Goal: Book appointment/travel/reservation

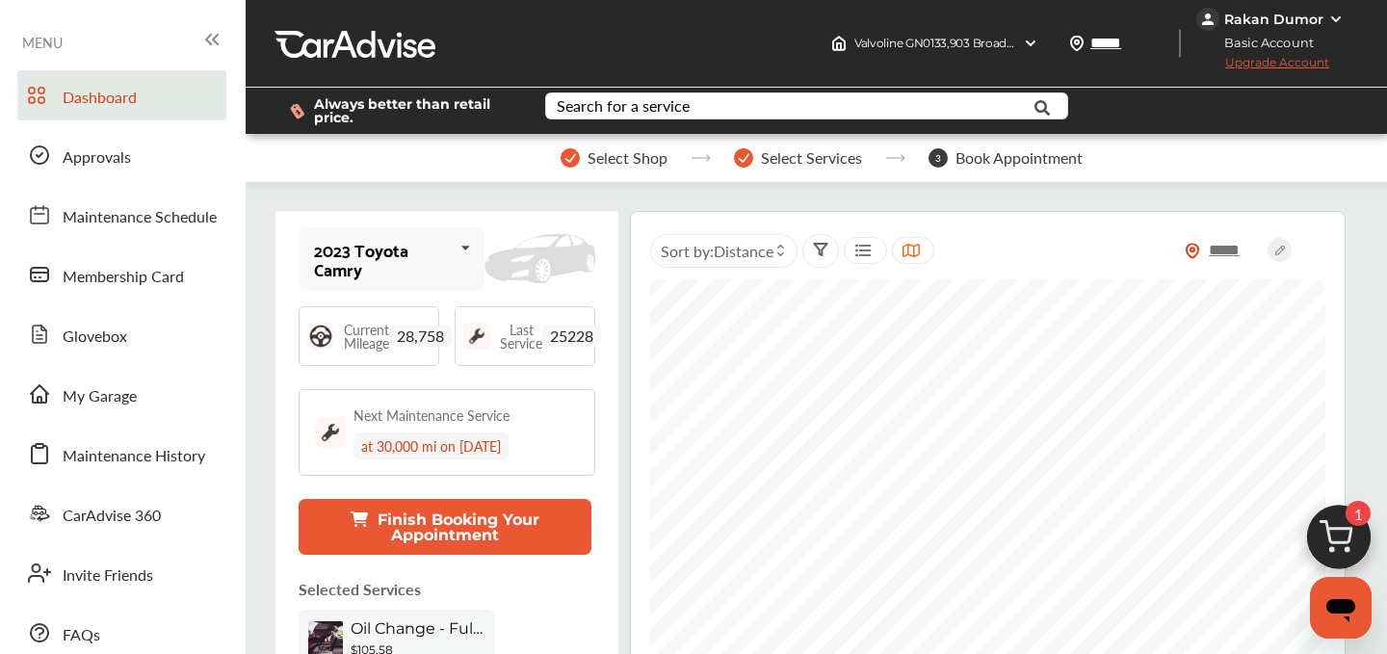
click at [1331, 508] on img at bounding box center [1339, 542] width 92 height 92
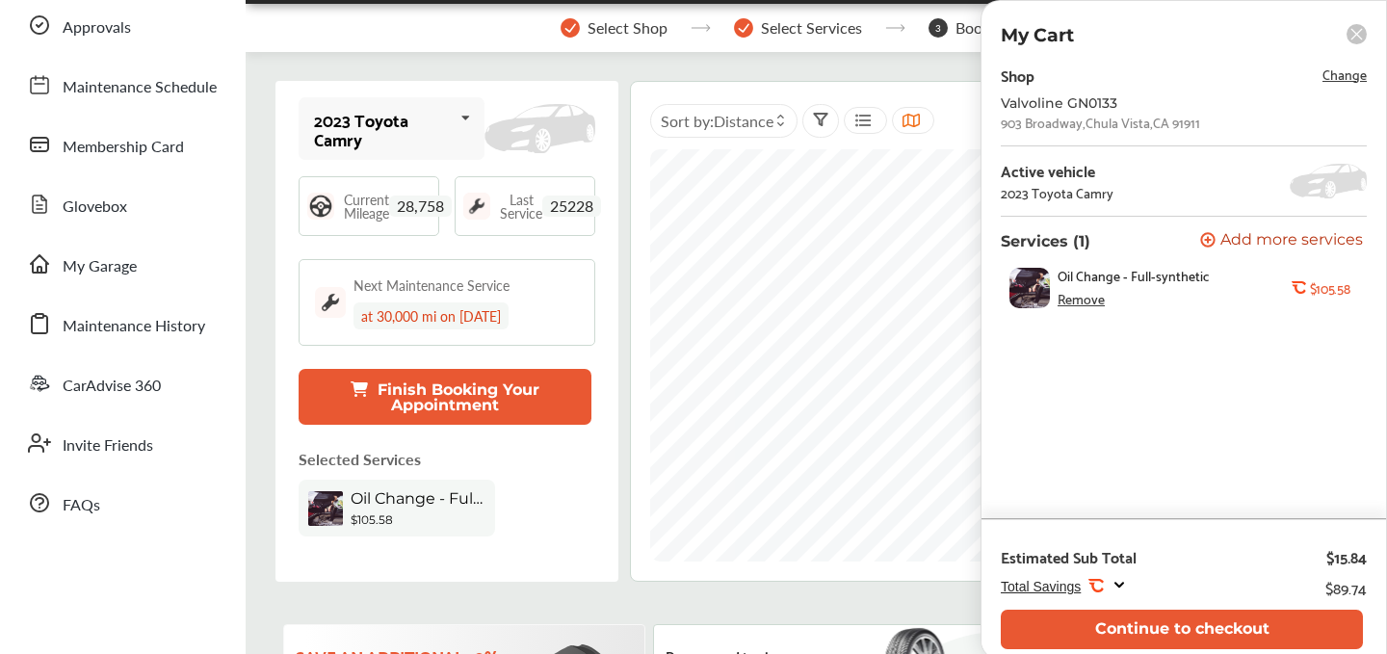
scroll to position [132, 0]
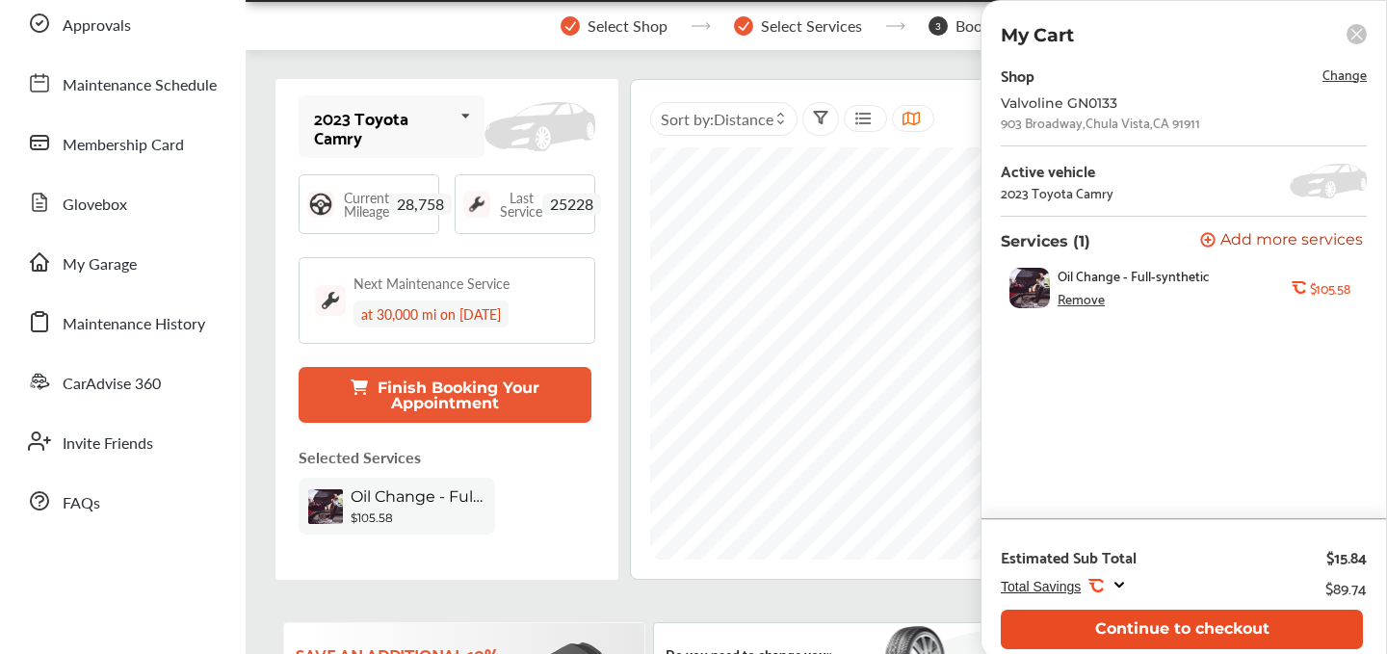
click at [1165, 622] on button "Continue to checkout" at bounding box center [1182, 630] width 362 height 40
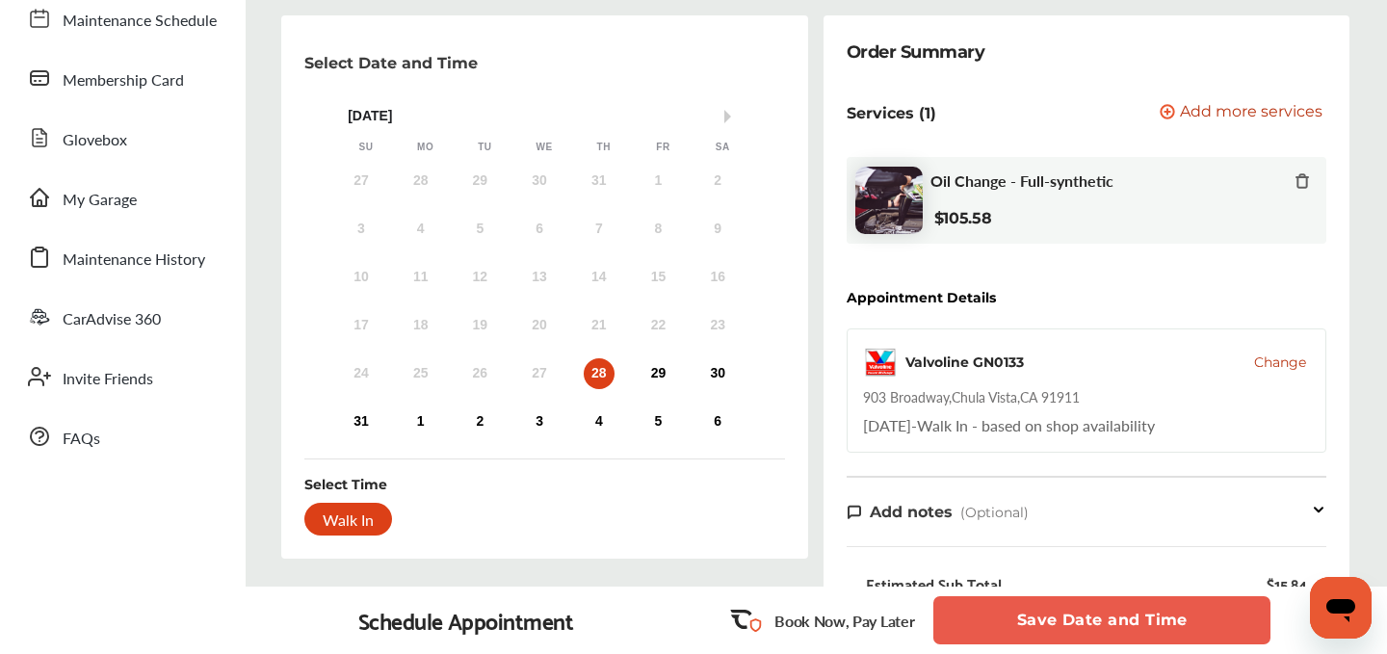
scroll to position [196, 0]
click at [350, 520] on div "Walk In" at bounding box center [348, 520] width 88 height 33
click at [1030, 637] on button "Save Date and Time" at bounding box center [1102, 620] width 337 height 48
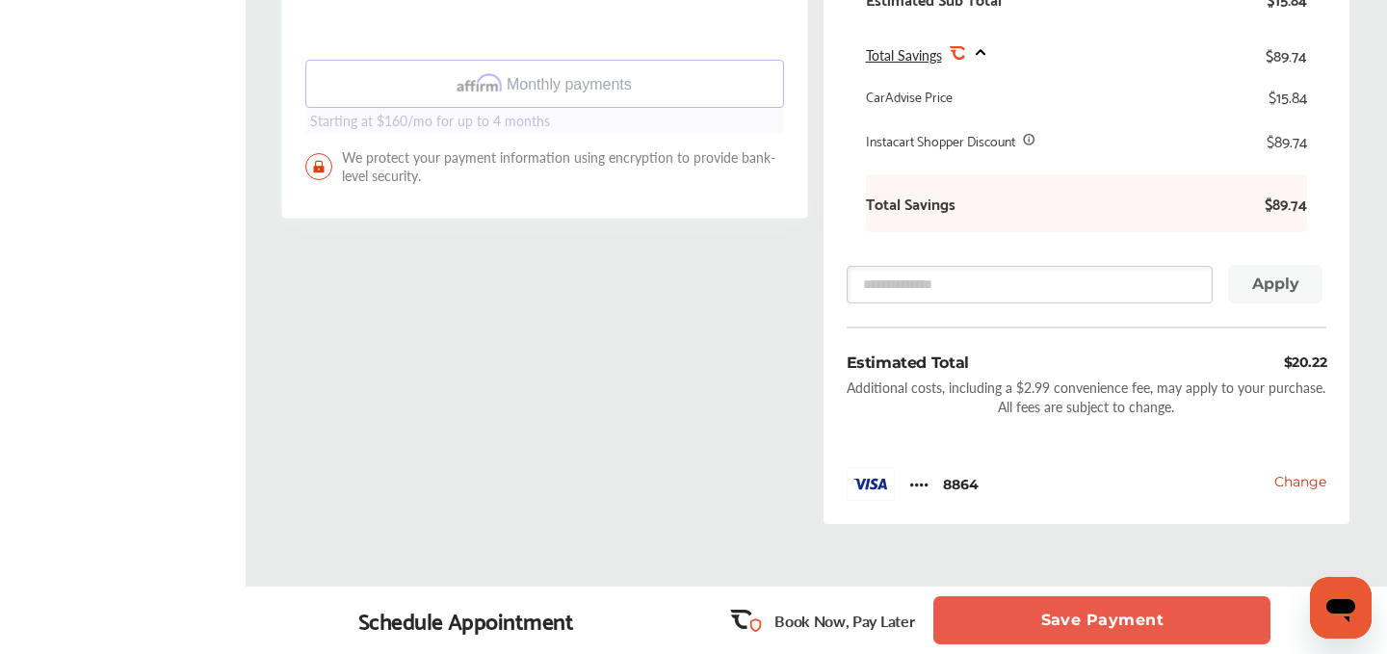
scroll to position [786, 0]
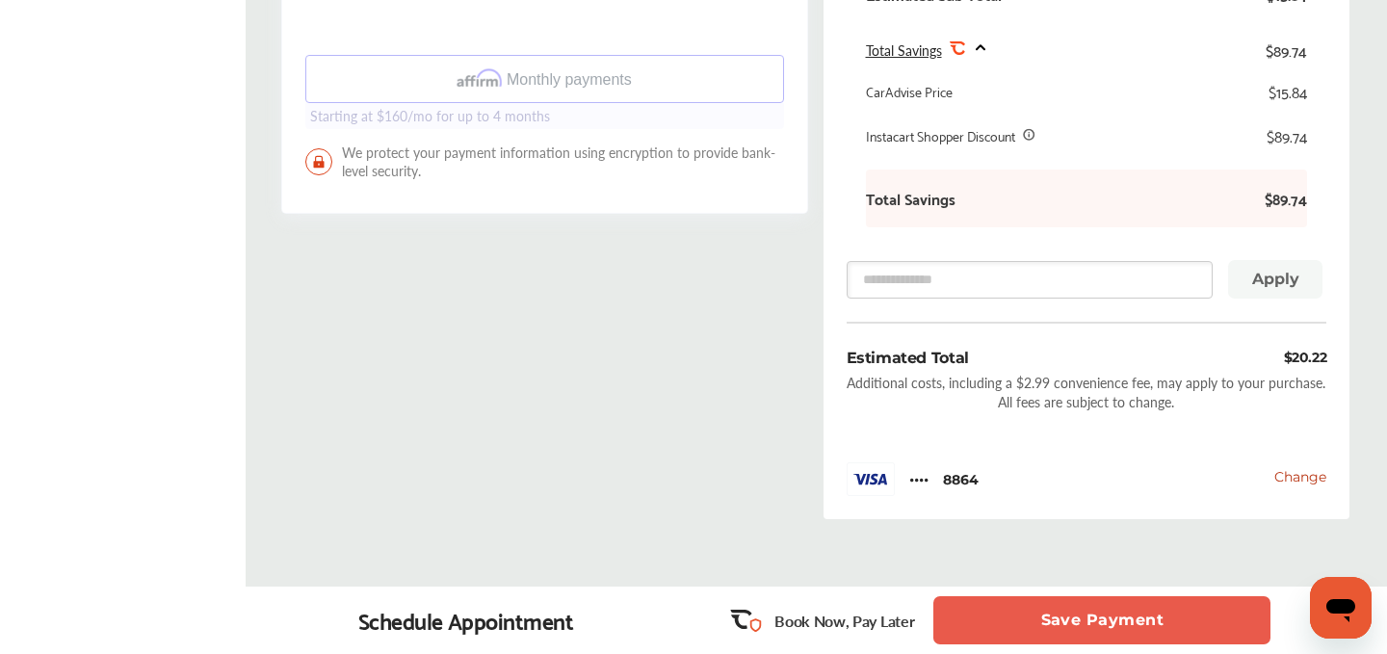
click at [1129, 619] on button "Save Payment" at bounding box center [1102, 620] width 337 height 48
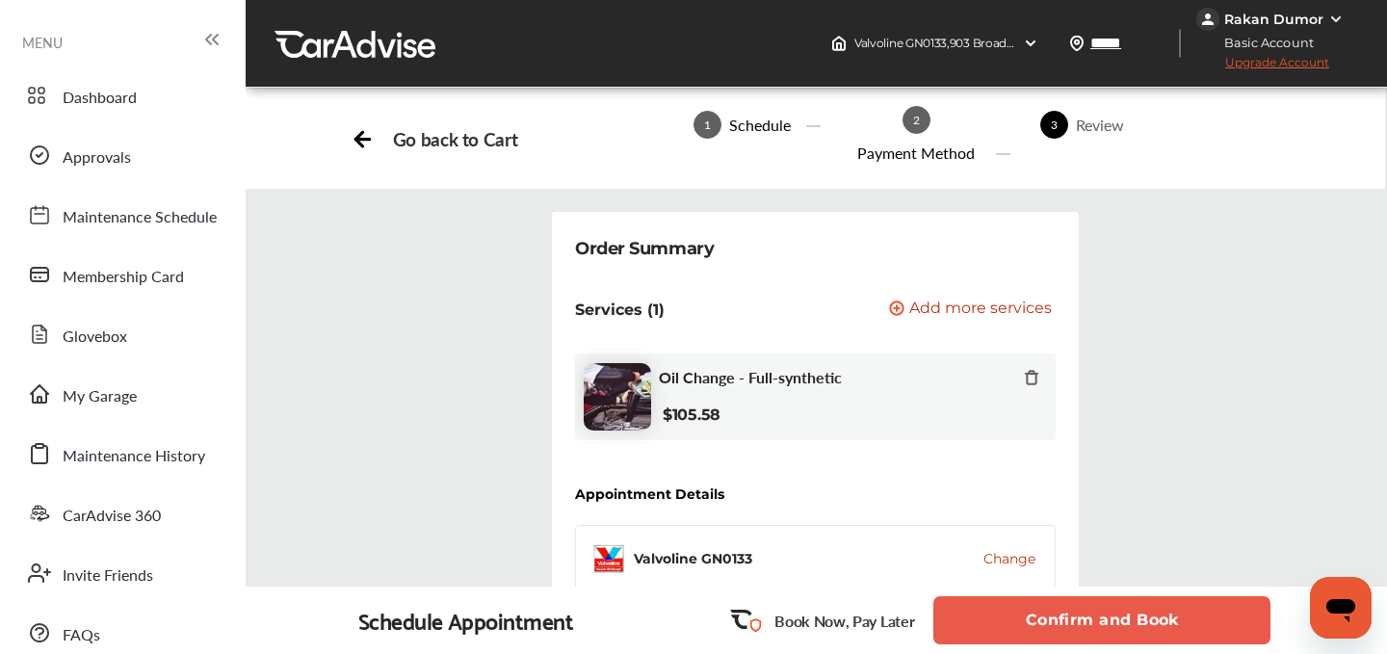
click at [1062, 611] on button "Confirm and Book" at bounding box center [1102, 620] width 337 height 48
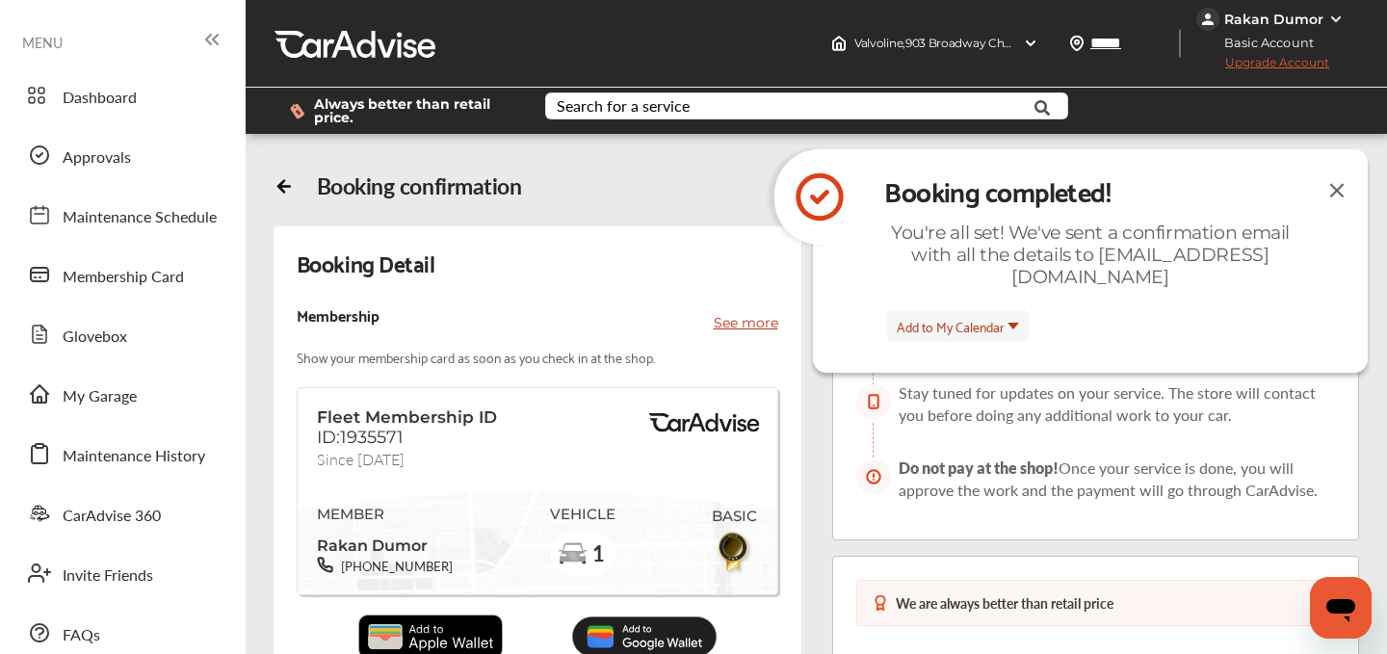
click at [1340, 194] on img at bounding box center [1337, 190] width 23 height 24
